Goal: Share content

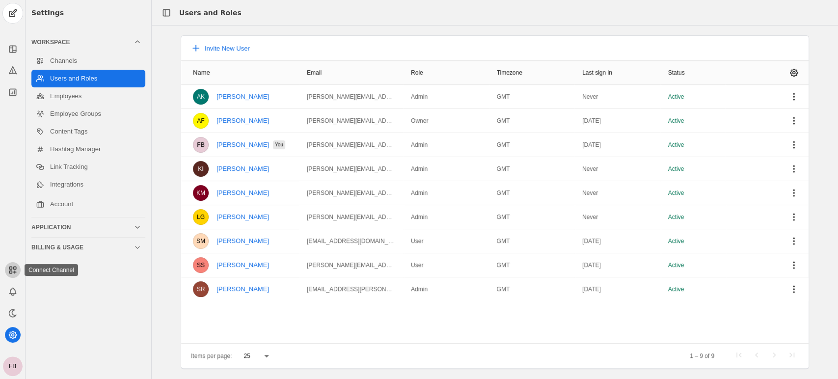
click at [15, 269] on icon at bounding box center [13, 270] width 10 height 10
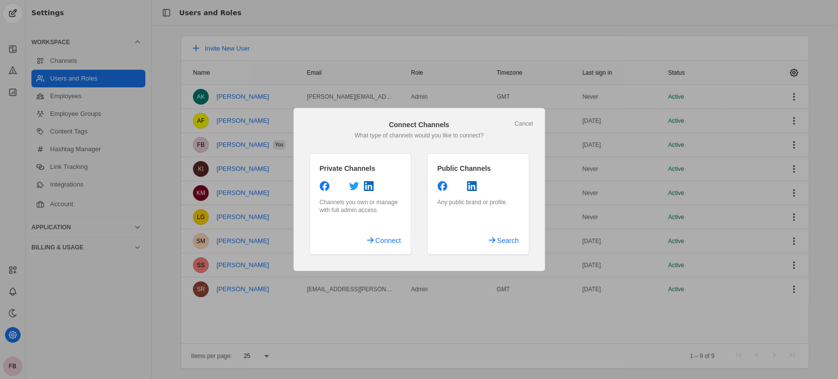
click at [169, 268] on div at bounding box center [419, 189] width 838 height 379
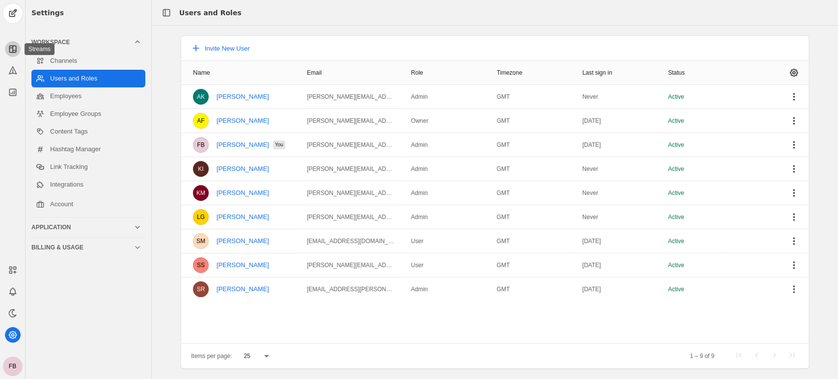
click at [9, 47] on rect at bounding box center [12, 49] width 6 height 6
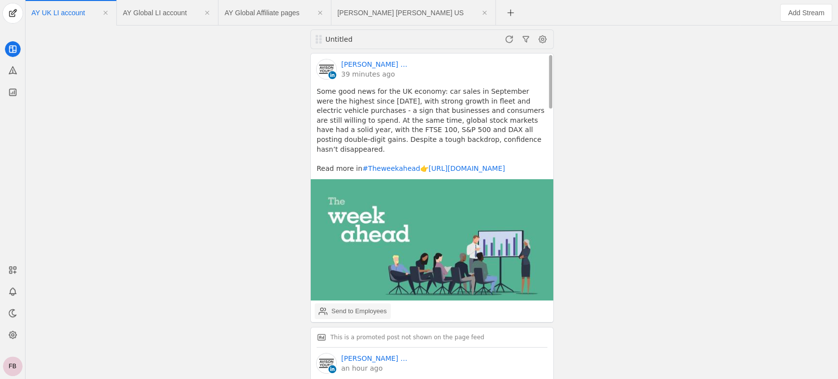
click at [350, 307] on div "Send to Employees" at bounding box center [360, 312] width 56 height 10
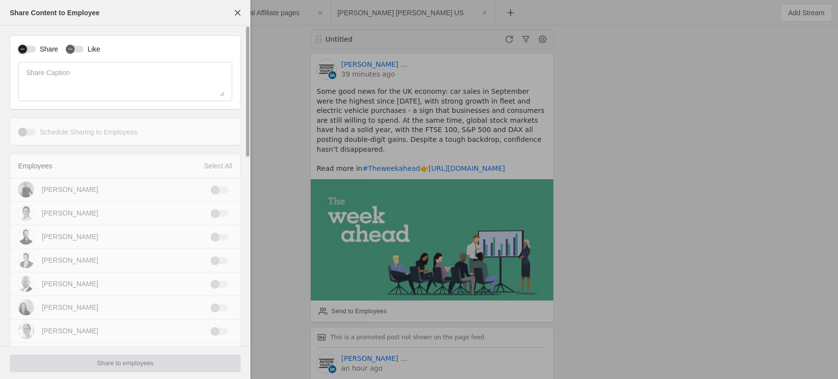
click at [22, 47] on icon "button" at bounding box center [23, 49] width 6 height 6
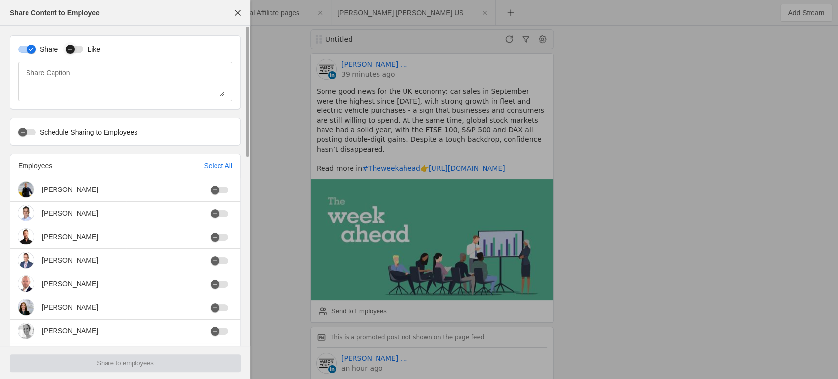
click at [69, 48] on icon "button" at bounding box center [70, 49] width 6 height 6
click at [216, 165] on div "Select All" at bounding box center [218, 166] width 28 height 10
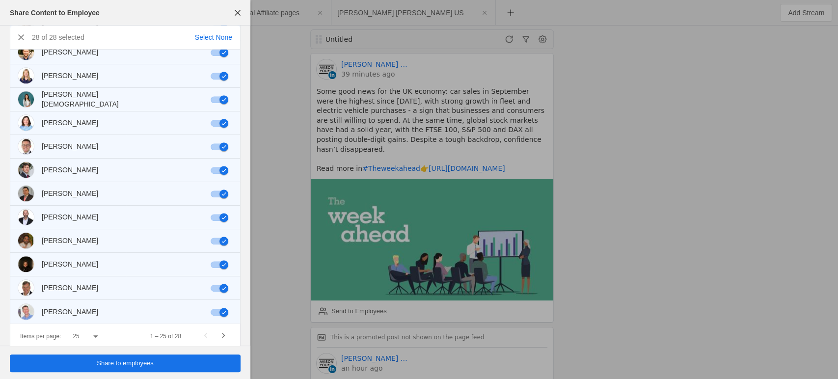
scroll to position [457, 0]
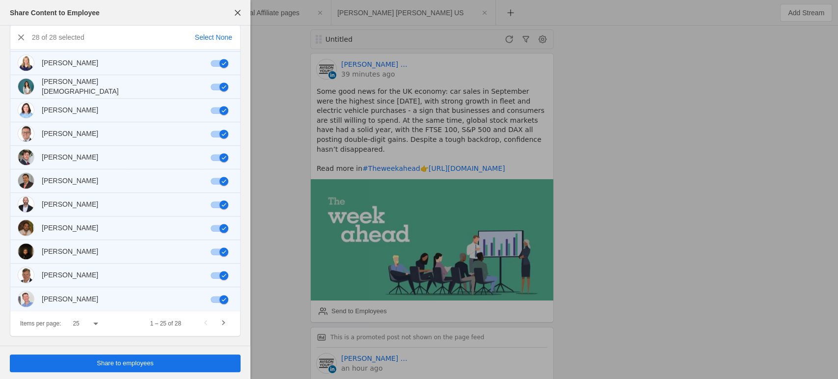
drag, startPoint x: 248, startPoint y: 132, endPoint x: 264, endPoint y: 360, distance: 228.0
click at [264, 360] on div "Share Content to Employee Share Like Share Caption Schedule Sharing to Employee…" at bounding box center [419, 189] width 838 height 379
click at [142, 363] on span "Share to employees" at bounding box center [125, 364] width 57 height 10
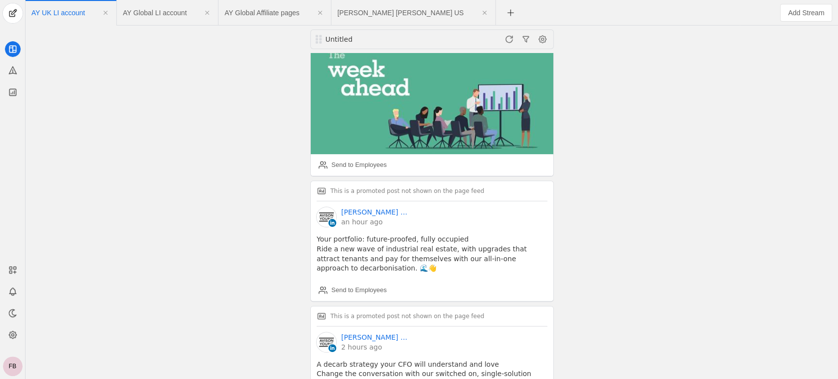
drag, startPoint x: 551, startPoint y: 108, endPoint x: 556, endPoint y: 133, distance: 25.5
click at [556, 133] on div "Untitled [PERSON_NAME] [PERSON_NAME] │UK 39 minutes ago Some good news for the …" at bounding box center [432, 203] width 808 height 354
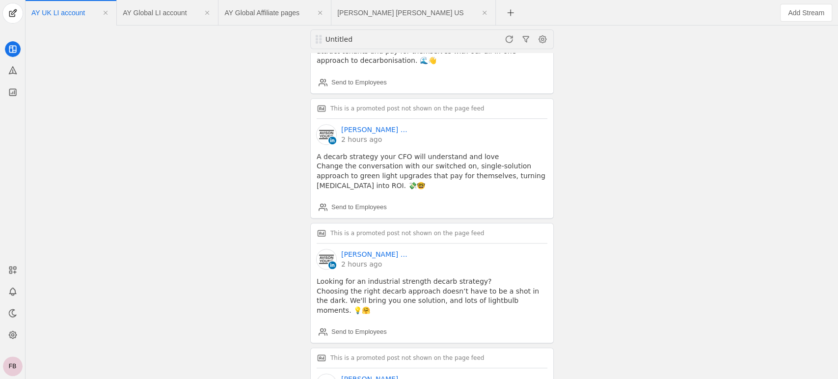
scroll to position [360, 0]
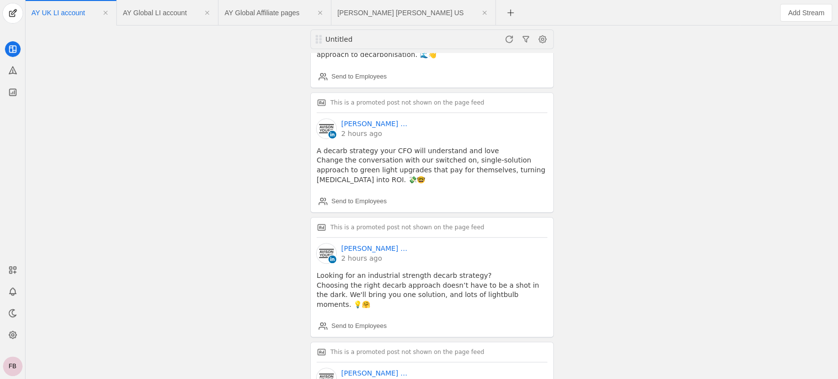
click at [579, 158] on div "Untitled [PERSON_NAME] [PERSON_NAME] │UK 39 minutes ago Some good news for the …" at bounding box center [432, 203] width 808 height 354
